Goal: Go to known website: Go to known website

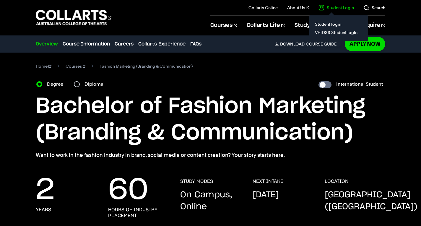
click at [340, 5] on link "Student Login" at bounding box center [336, 8] width 35 height 6
click at [329, 24] on link "Student login" at bounding box center [339, 24] width 50 height 8
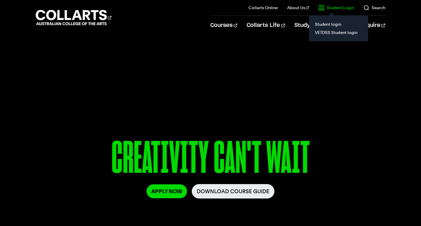
click at [333, 10] on link "Student Login" at bounding box center [336, 8] width 35 height 6
click at [329, 24] on link "Student login" at bounding box center [339, 24] width 50 height 8
